Goal: Task Accomplishment & Management: Use online tool/utility

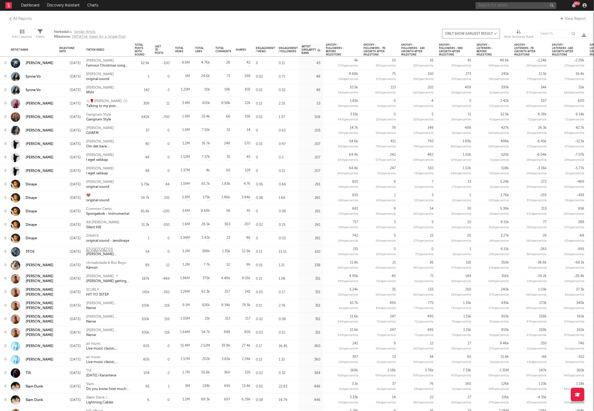
click at [508, 6] on input "text" at bounding box center [516, 5] width 81 height 7
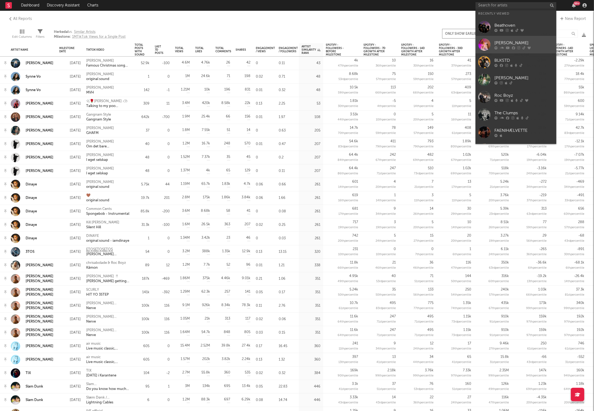
click at [503, 49] on icon at bounding box center [502, 47] width 4 height 3
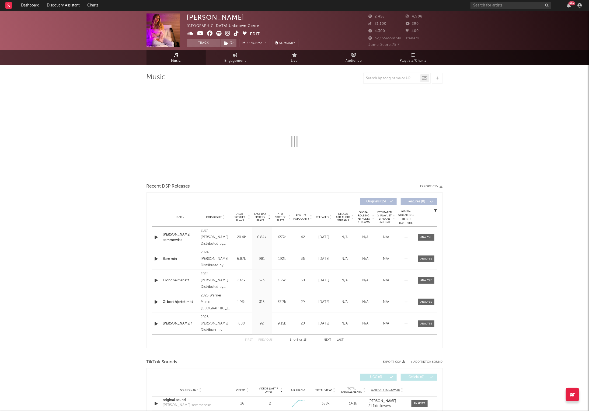
select select "6m"
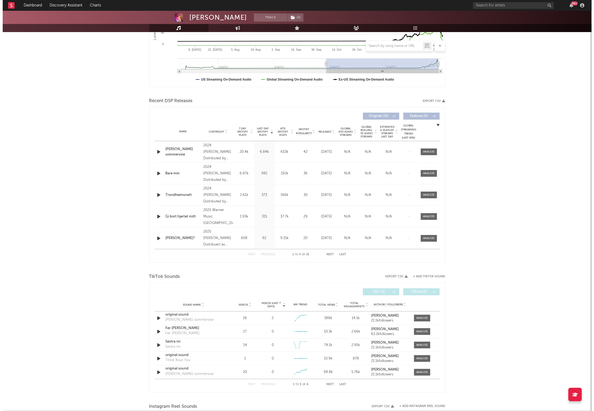
scroll to position [129, 0]
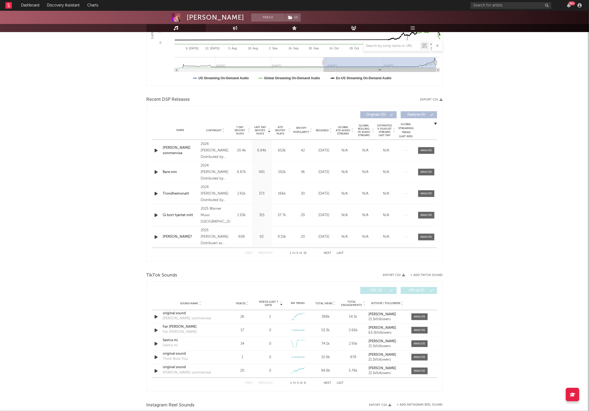
click at [420, 274] on button "+ Add TikTok Sound" at bounding box center [427, 275] width 32 height 3
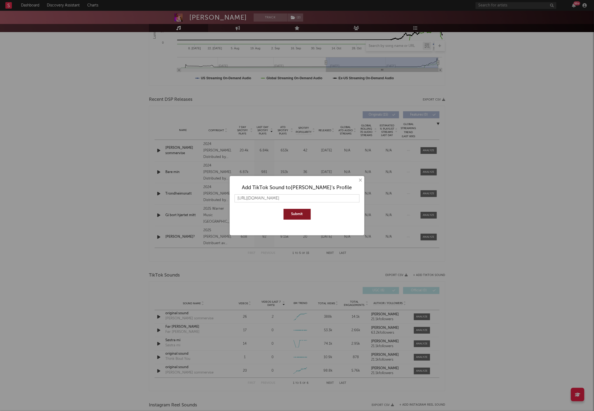
scroll to position [0, 74]
type input "[URL][DOMAIN_NAME]"
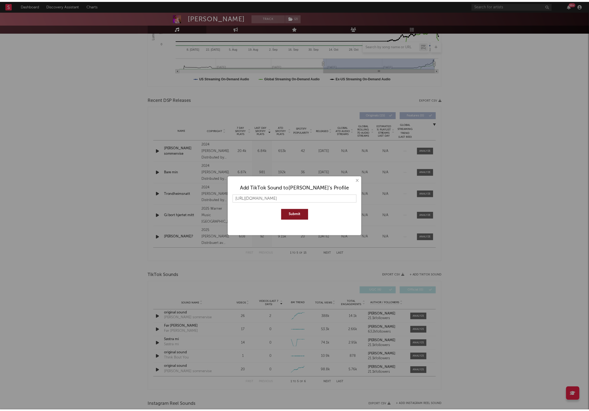
scroll to position [0, 0]
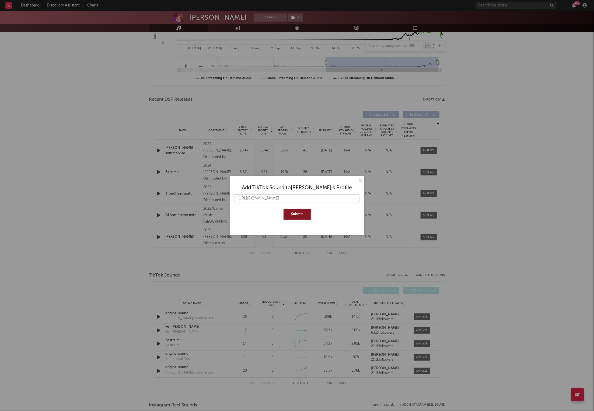
click at [290, 212] on button "Submit" at bounding box center [297, 214] width 27 height 11
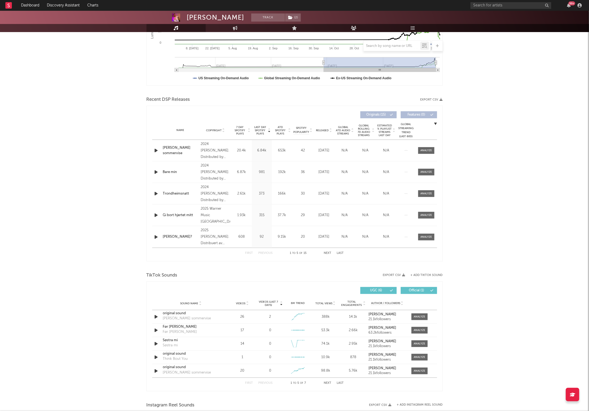
click at [342, 381] on button "Last" at bounding box center [340, 382] width 7 height 3
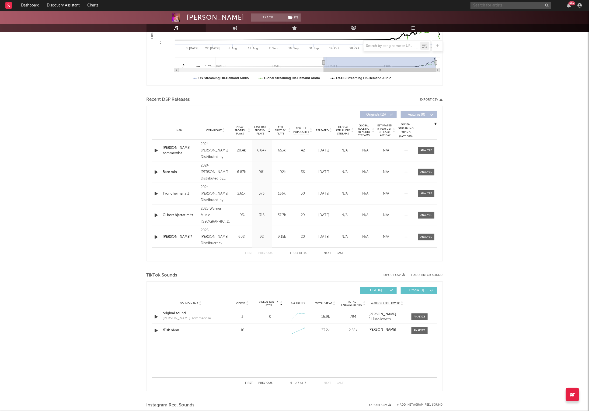
click at [490, 5] on input "text" at bounding box center [511, 5] width 81 height 7
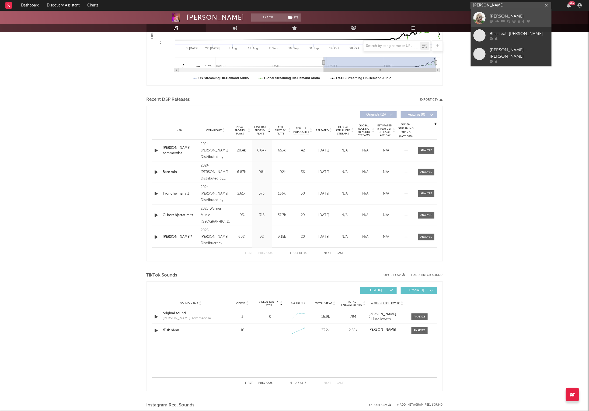
type input "[PERSON_NAME]"
click at [482, 20] on div at bounding box center [479, 18] width 12 height 12
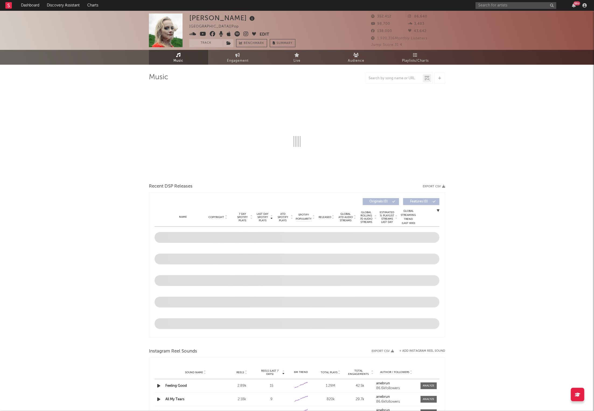
select select "6m"
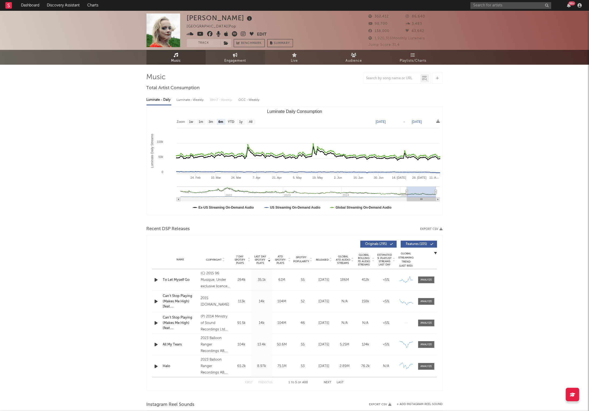
click at [235, 60] on span "Engagement" at bounding box center [236, 61] width 22 height 6
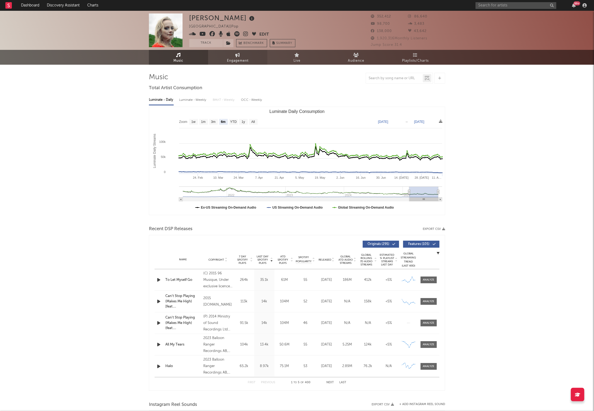
select select "1w"
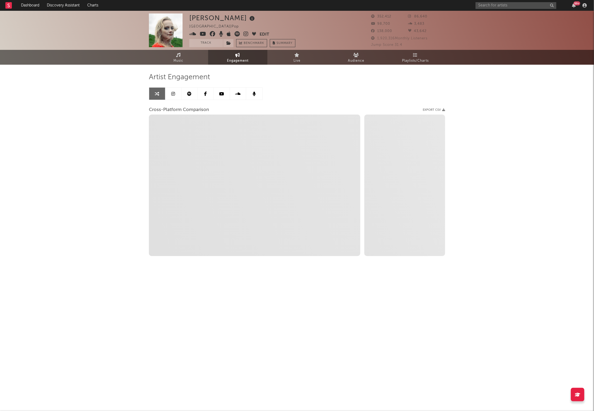
select select "1m"
